Goal: Information Seeking & Learning: Understand process/instructions

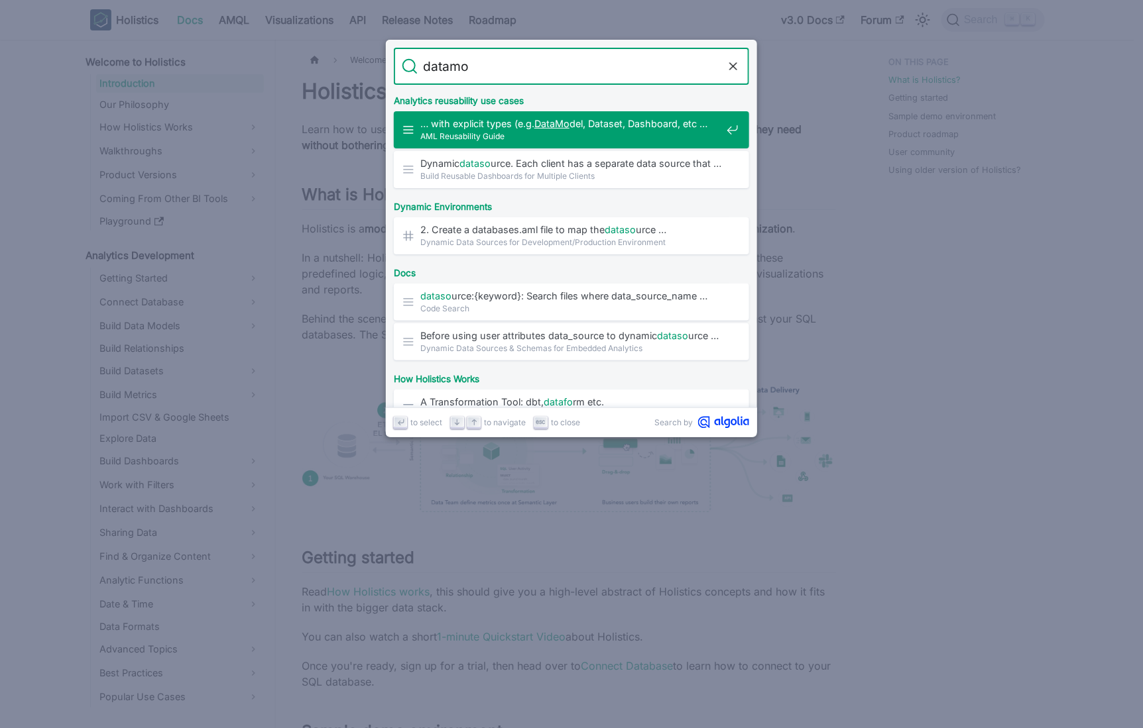
type input "datamo"
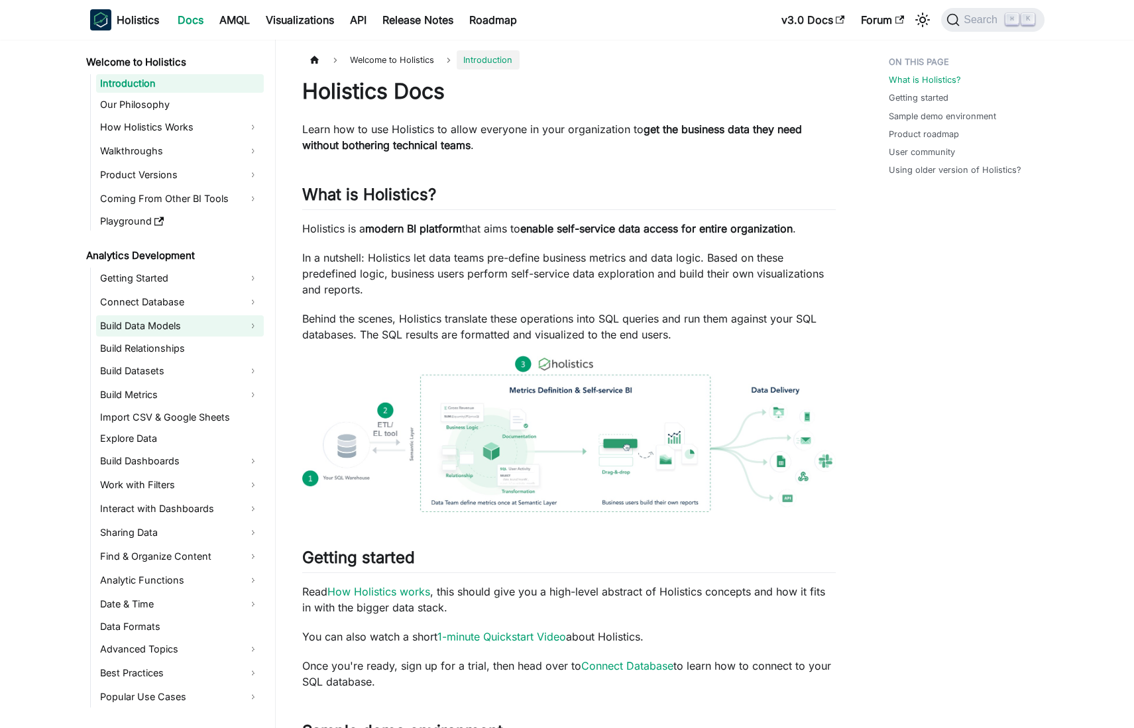
click at [192, 333] on link "Build Data Models" at bounding box center [180, 325] width 168 height 21
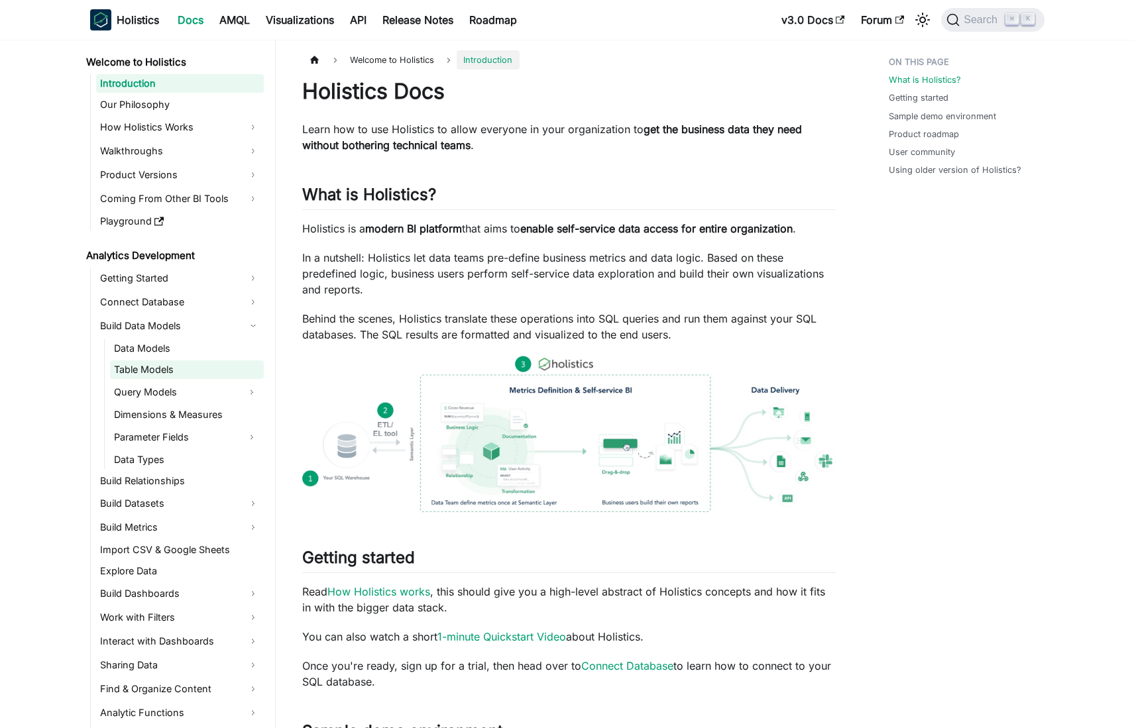
click at [188, 370] on link "Table Models" at bounding box center [187, 370] width 154 height 19
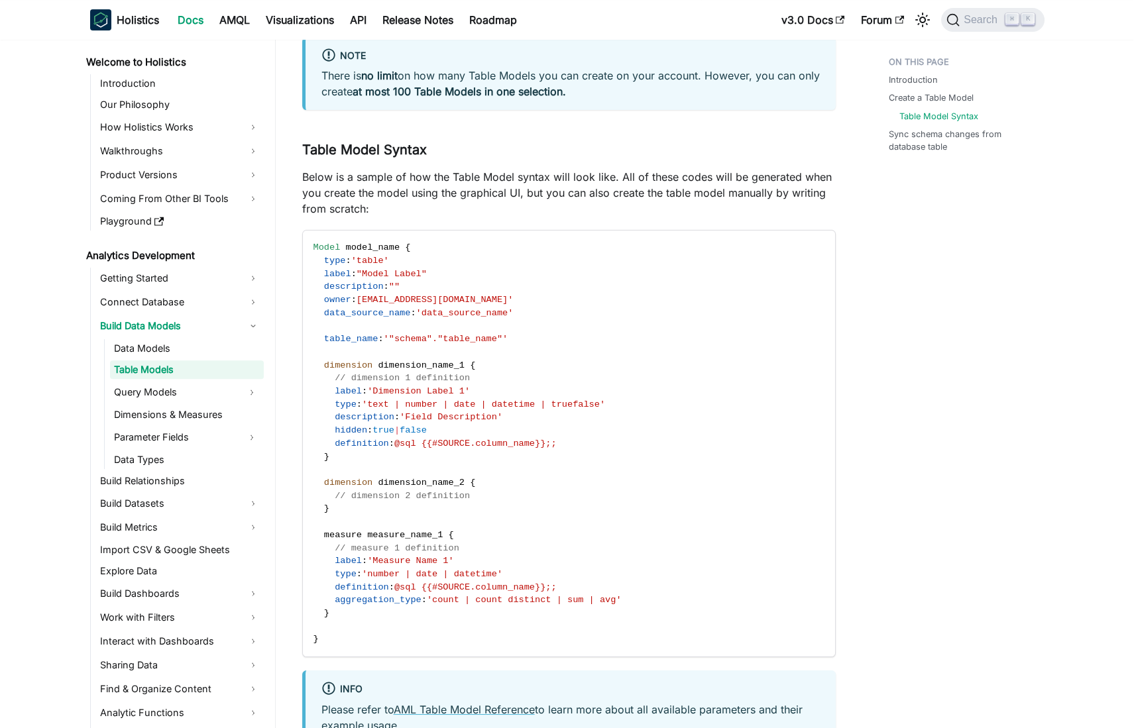
scroll to position [1423, 0]
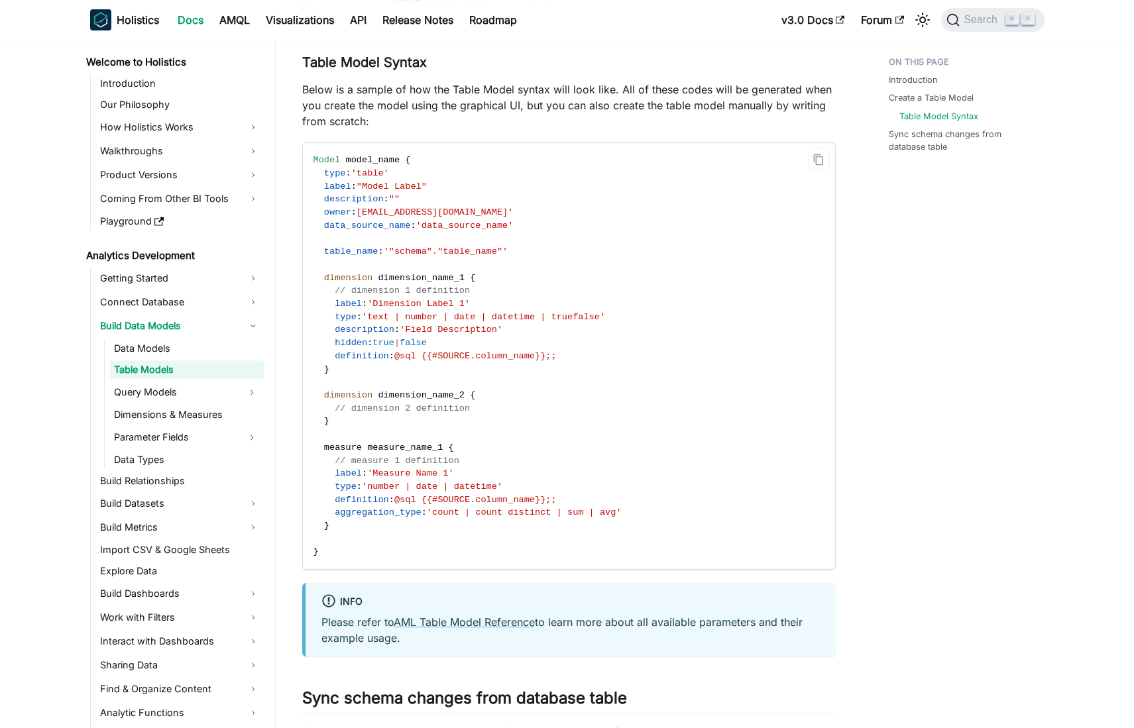
click at [336, 254] on span "table_name" at bounding box center [351, 252] width 54 height 10
drag, startPoint x: 336, startPoint y: 254, endPoint x: 529, endPoint y: 245, distance: 193.0
click at [529, 245] on code "Model model_name { type : 'table' label : "Model Label" description : "" owner …" at bounding box center [568, 356] width 530 height 426
drag, startPoint x: 540, startPoint y: 253, endPoint x: 475, endPoint y: 250, distance: 65.7
click at [537, 254] on code "Model model_name { type : 'table' label : "Model Label" description : "" owner …" at bounding box center [568, 356] width 530 height 426
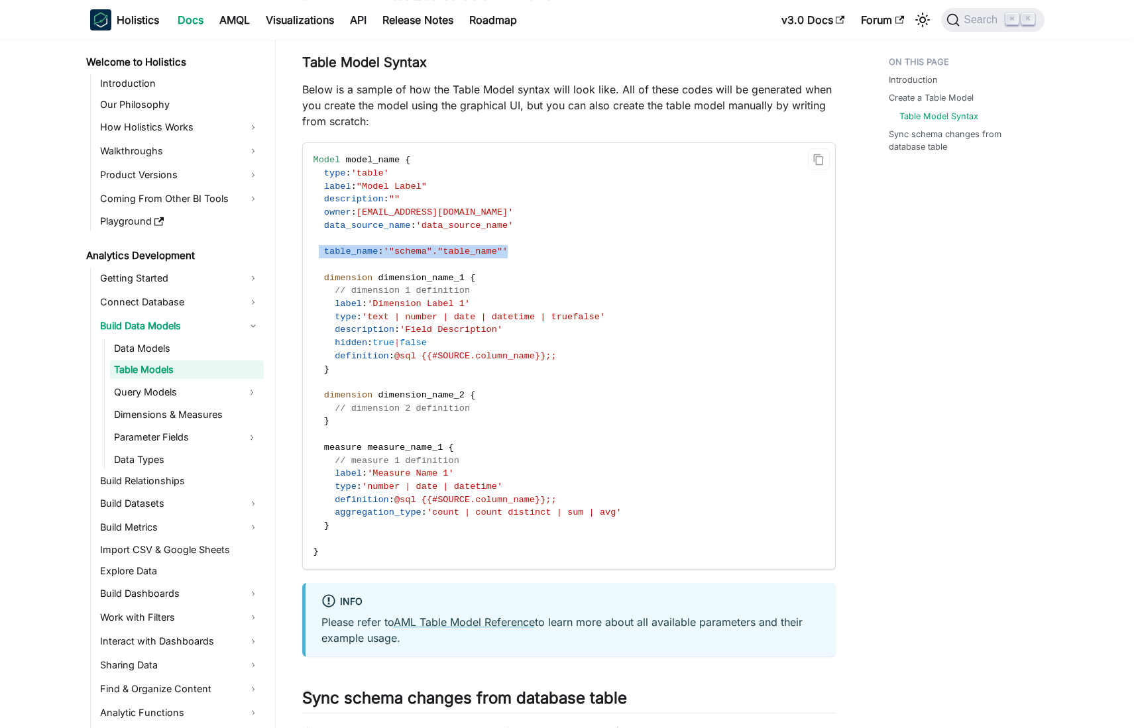
drag, startPoint x: 520, startPoint y: 247, endPoint x: 331, endPoint y: 249, distance: 188.9
click at [317, 251] on code "Model model_name { type : 'table' label : "Model Label" description : "" owner …" at bounding box center [568, 356] width 530 height 426
click at [744, 277] on code "Model model_name { type : 'table' label : "Model Label" description : "" owner …" at bounding box center [568, 356] width 530 height 426
